Goal: Task Accomplishment & Management: Manage account settings

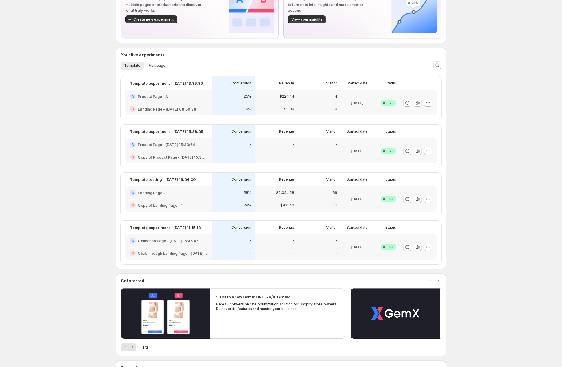
scroll to position [114, 0]
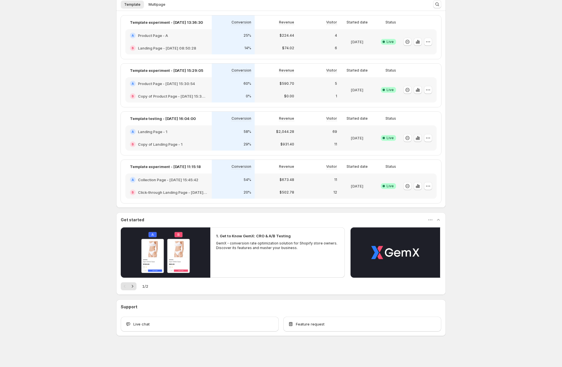
click at [420, 138] on icon "button" at bounding box center [418, 138] width 6 height 6
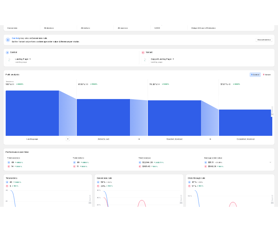
scroll to position [228, 0]
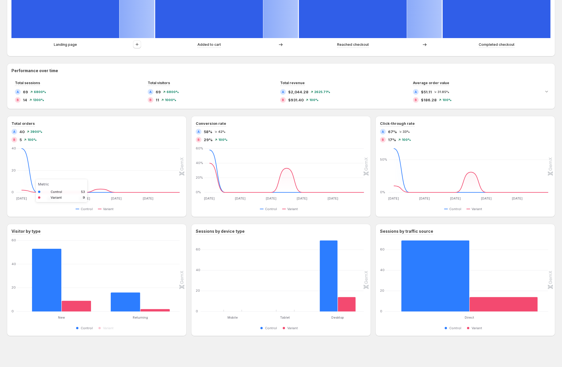
click at [49, 249] on rect "Control 53" at bounding box center [46, 275] width 29 height 71
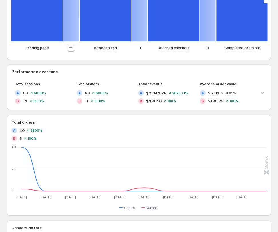
drag, startPoint x: 116, startPoint y: 53, endPoint x: 111, endPoint y: 64, distance: 12.3
click at [116, 53] on div "Landing page Added to cart Reached checkout Completed checkout" at bounding box center [138, 49] width 254 height 11
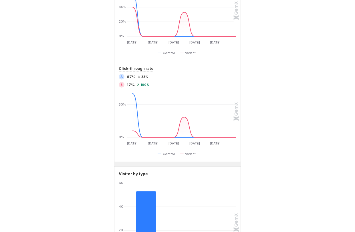
scroll to position [362, 0]
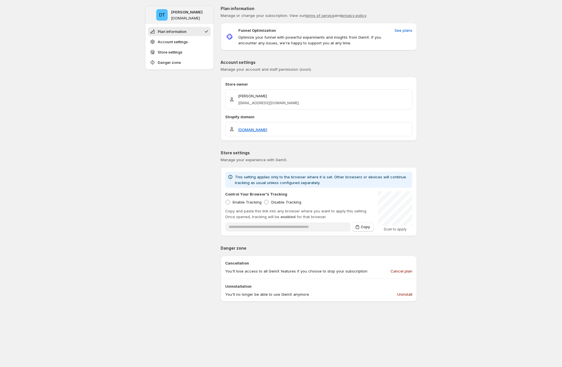
click at [173, 128] on div "DT [PERSON_NAME] [DOMAIN_NAME] Plan information Account settings Store settings…" at bounding box center [179, 294] width 69 height 576
